Goal: Information Seeking & Learning: Understand process/instructions

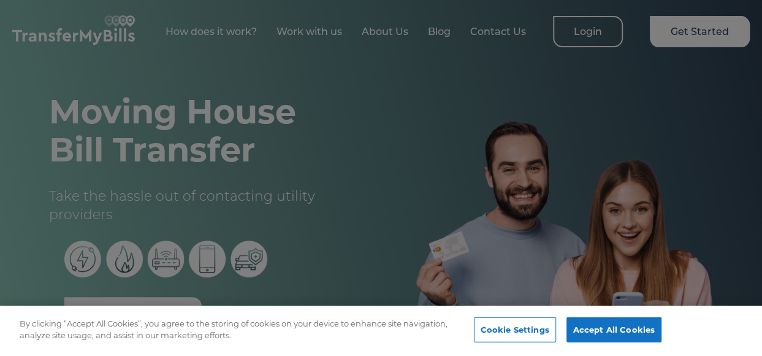
drag, startPoint x: 343, startPoint y: 105, endPoint x: 321, endPoint y: 67, distance: 44.3
click at [321, 67] on div at bounding box center [381, 178] width 762 height 356
click at [606, 335] on button "Accept All Cookies" at bounding box center [613, 330] width 95 height 26
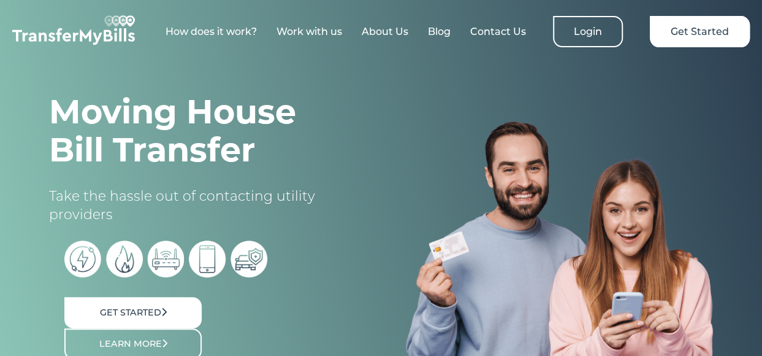
click at [220, 34] on link "How does it work?" at bounding box center [211, 32] width 91 height 12
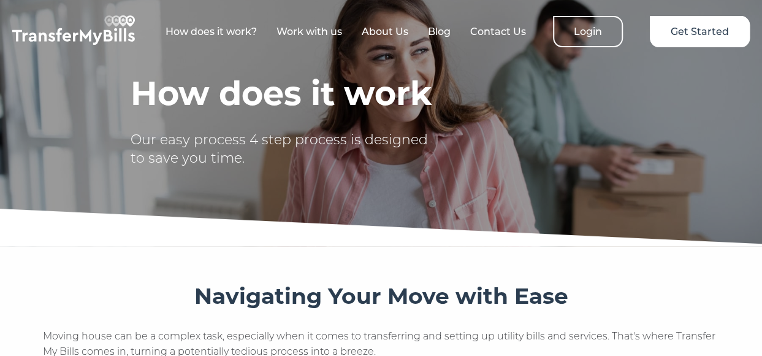
drag, startPoint x: 366, startPoint y: 191, endPoint x: 160, endPoint y: 178, distance: 206.4
click at [160, 178] on div "How does it work Our easy process 4 step process is designed to save you time." at bounding box center [381, 119] width 762 height 251
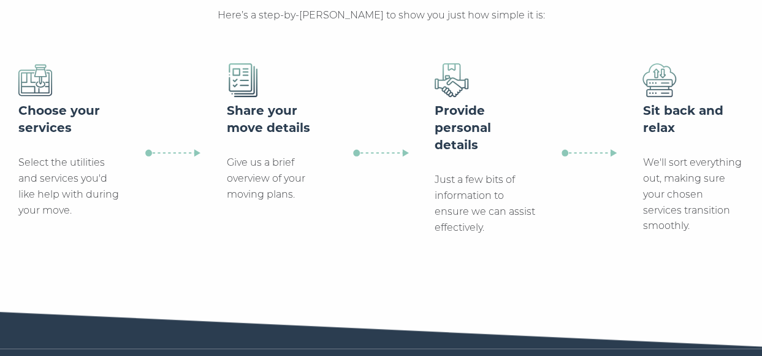
scroll to position [378, 0]
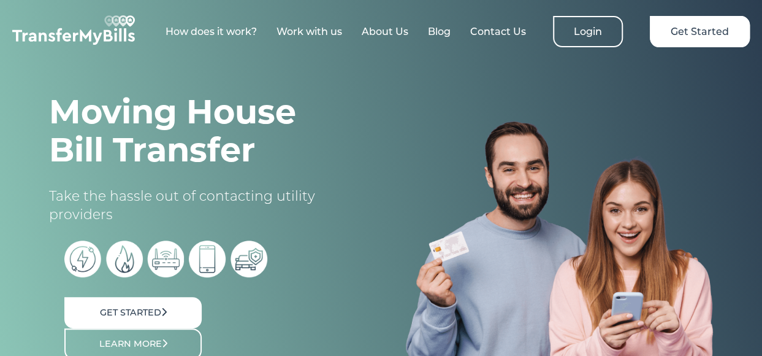
click at [394, 32] on link "About Us" at bounding box center [385, 32] width 47 height 12
